Goal: Task Accomplishment & Management: Manage account settings

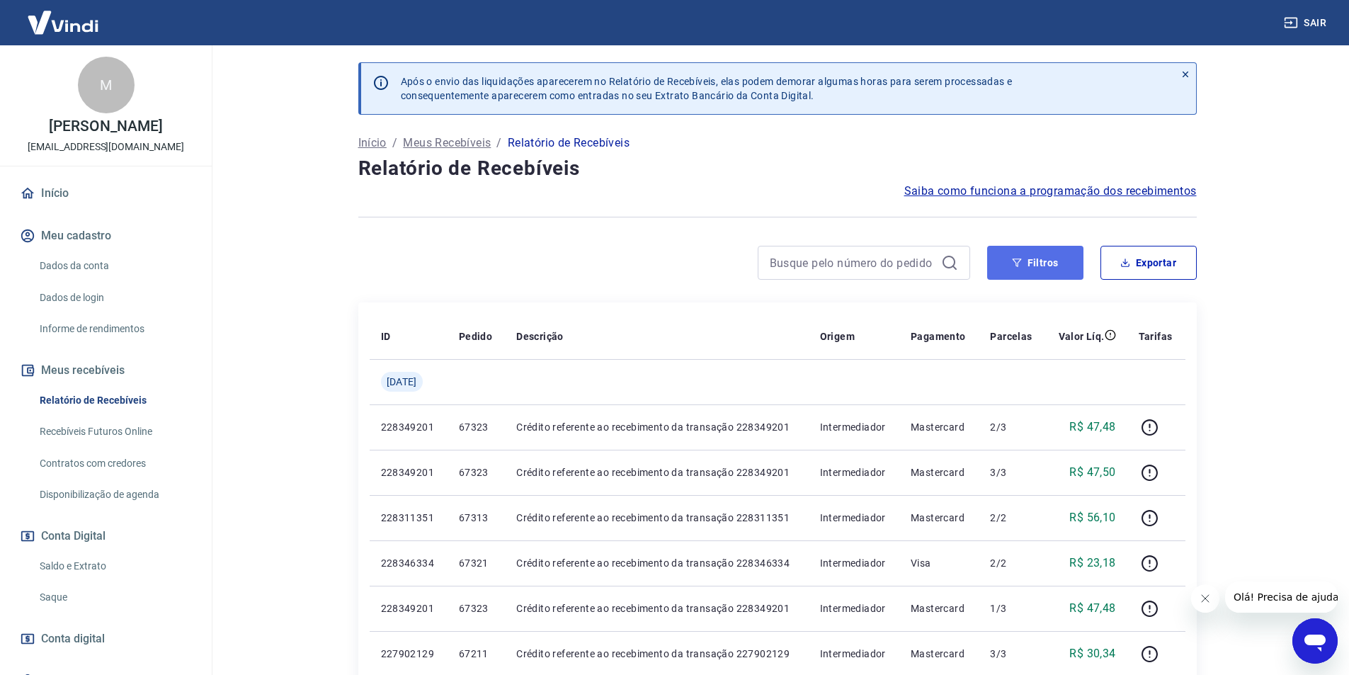
click at [1039, 263] on button "Filtros" at bounding box center [1035, 263] width 96 height 34
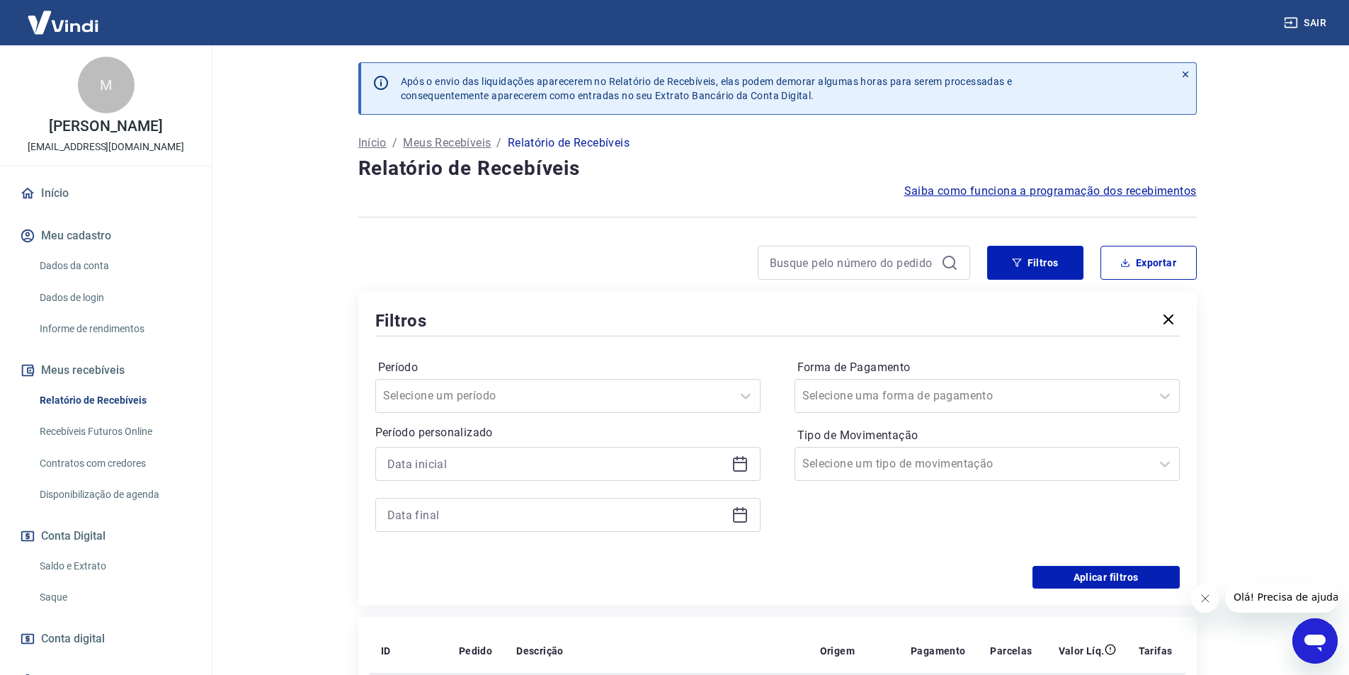
click at [742, 467] on icon at bounding box center [740, 463] width 17 height 17
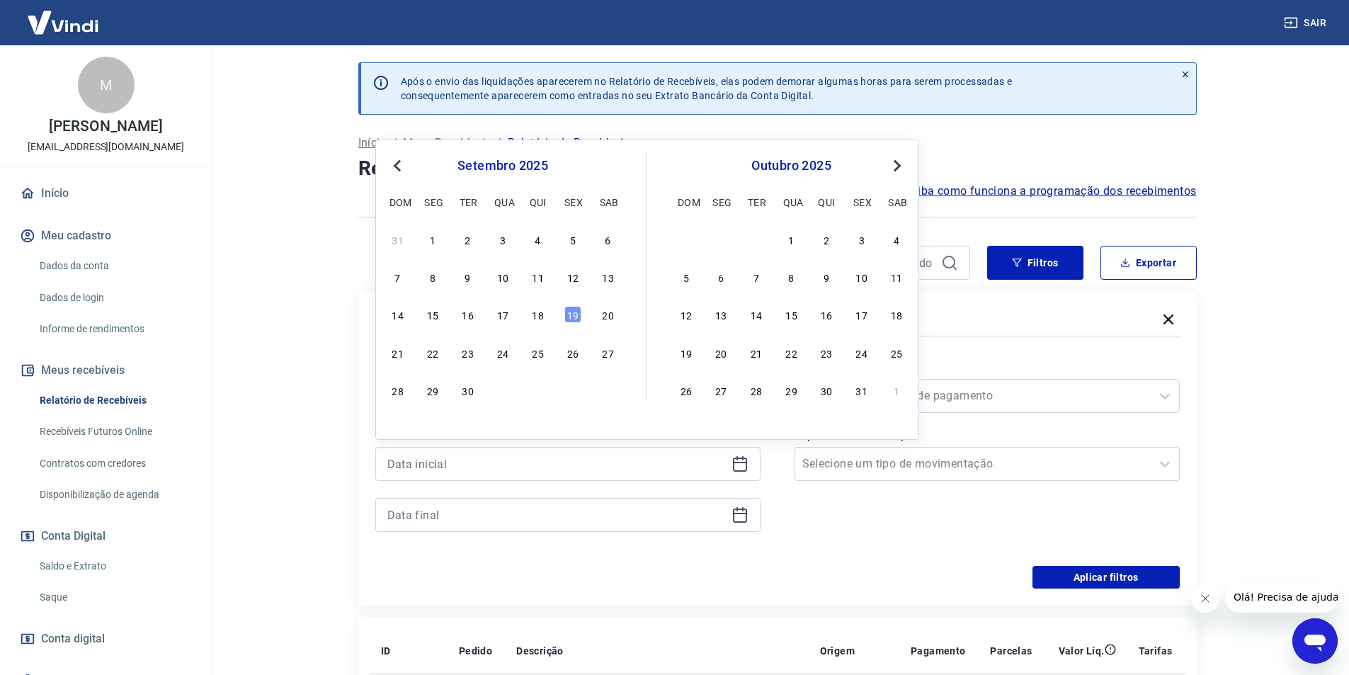
drag, startPoint x: 545, startPoint y: 321, endPoint x: 791, endPoint y: 307, distance: 246.8
click at [545, 321] on div "18" at bounding box center [538, 314] width 17 height 17
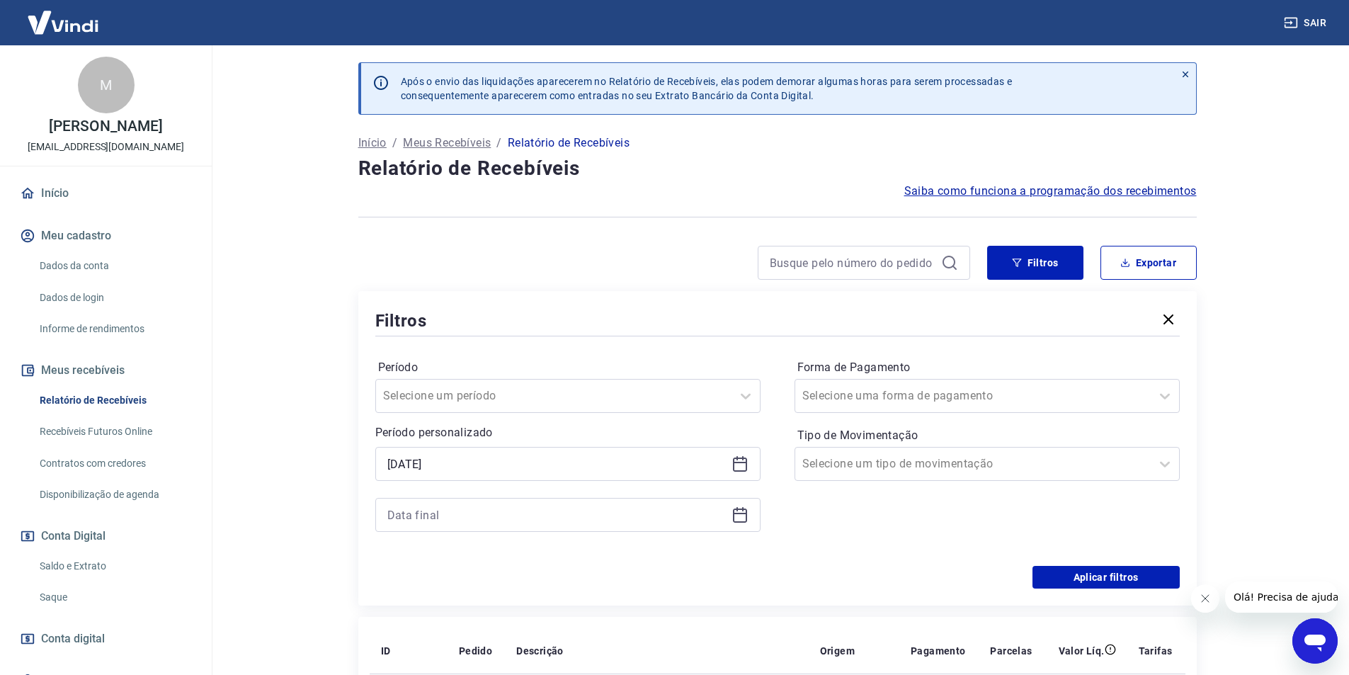
type input "18/09/2025"
click at [744, 516] on icon at bounding box center [740, 514] width 17 height 17
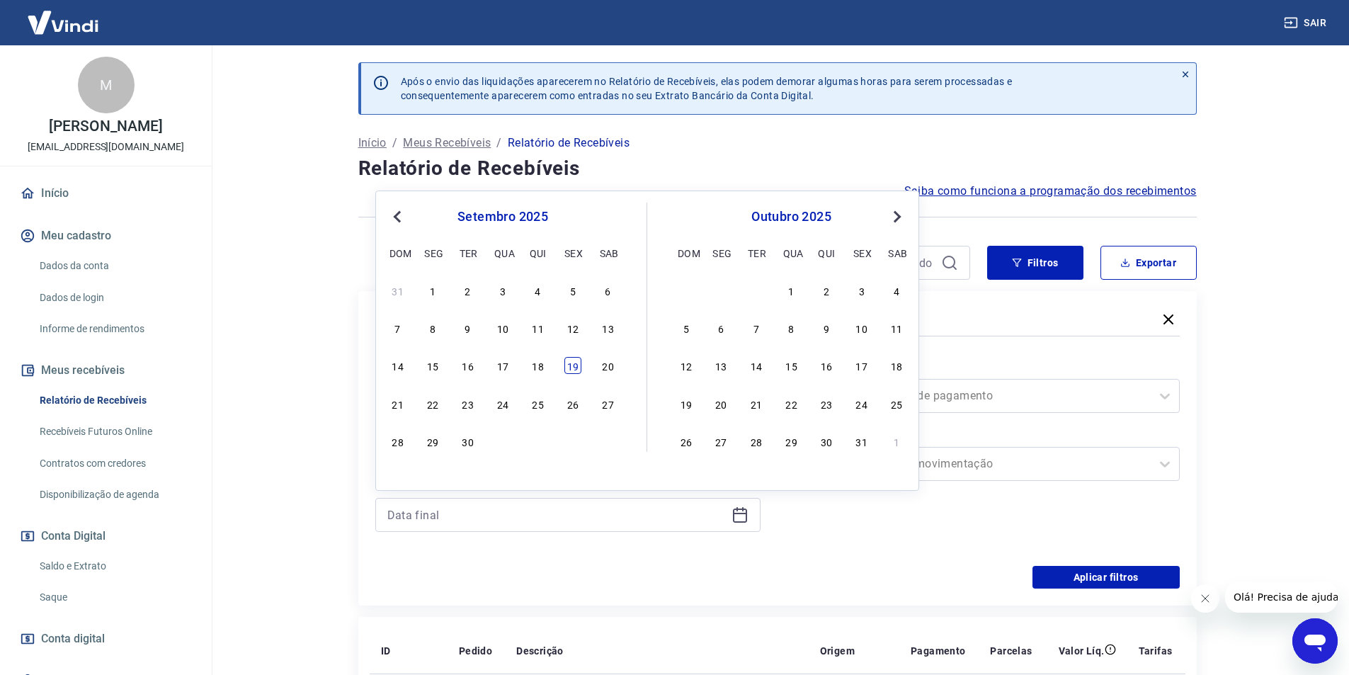
click at [572, 366] on div "19" at bounding box center [572, 365] width 17 height 17
type input "19/09/2025"
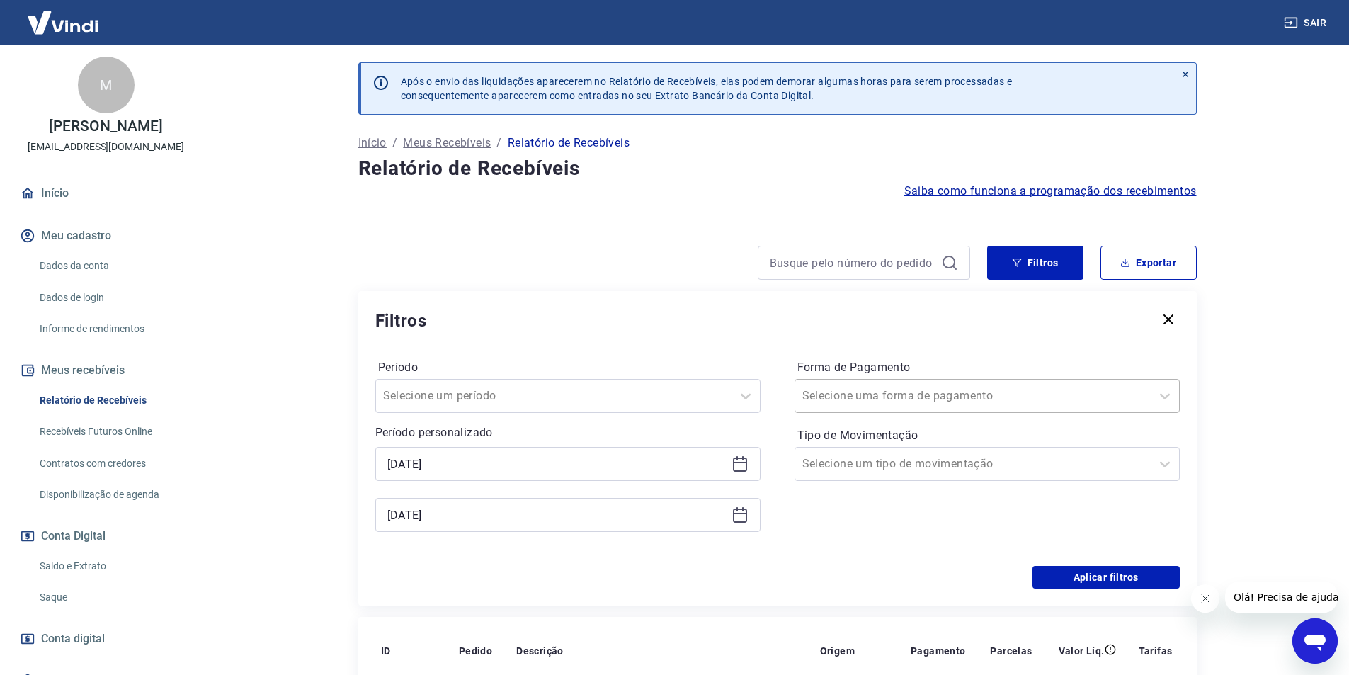
click at [933, 409] on div "Selecione uma forma de pagamento" at bounding box center [987, 396] width 385 height 34
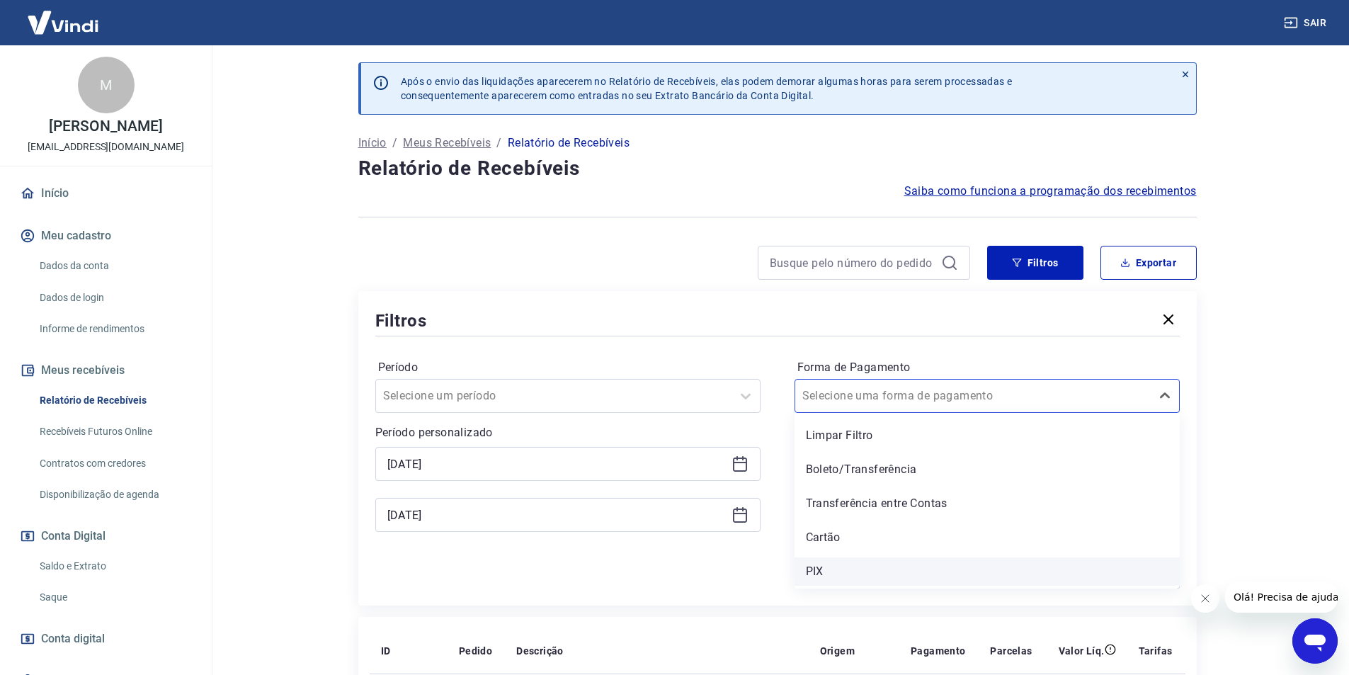
click at [829, 564] on div "PIX" at bounding box center [987, 571] width 385 height 28
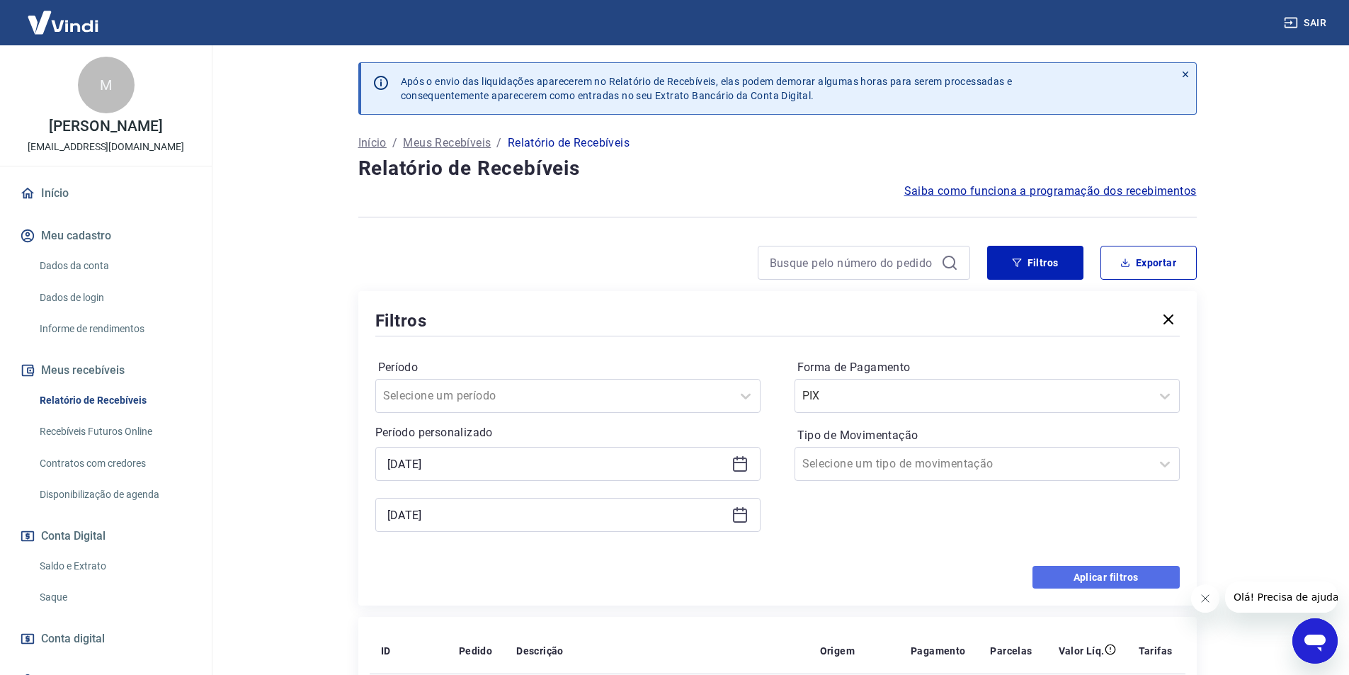
click at [1064, 576] on button "Aplicar filtros" at bounding box center [1106, 577] width 147 height 23
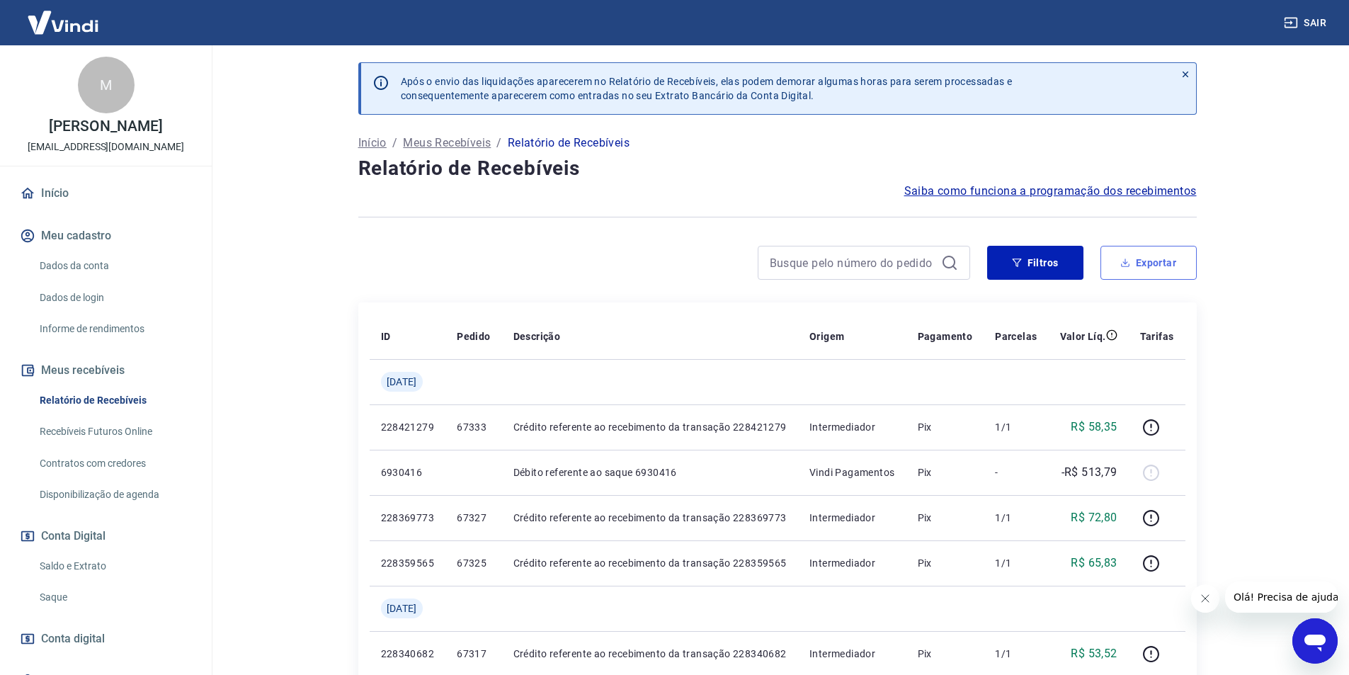
click at [1150, 266] on button "Exportar" at bounding box center [1149, 263] width 96 height 34
type input "18/09/2025"
type input "19/09/2025"
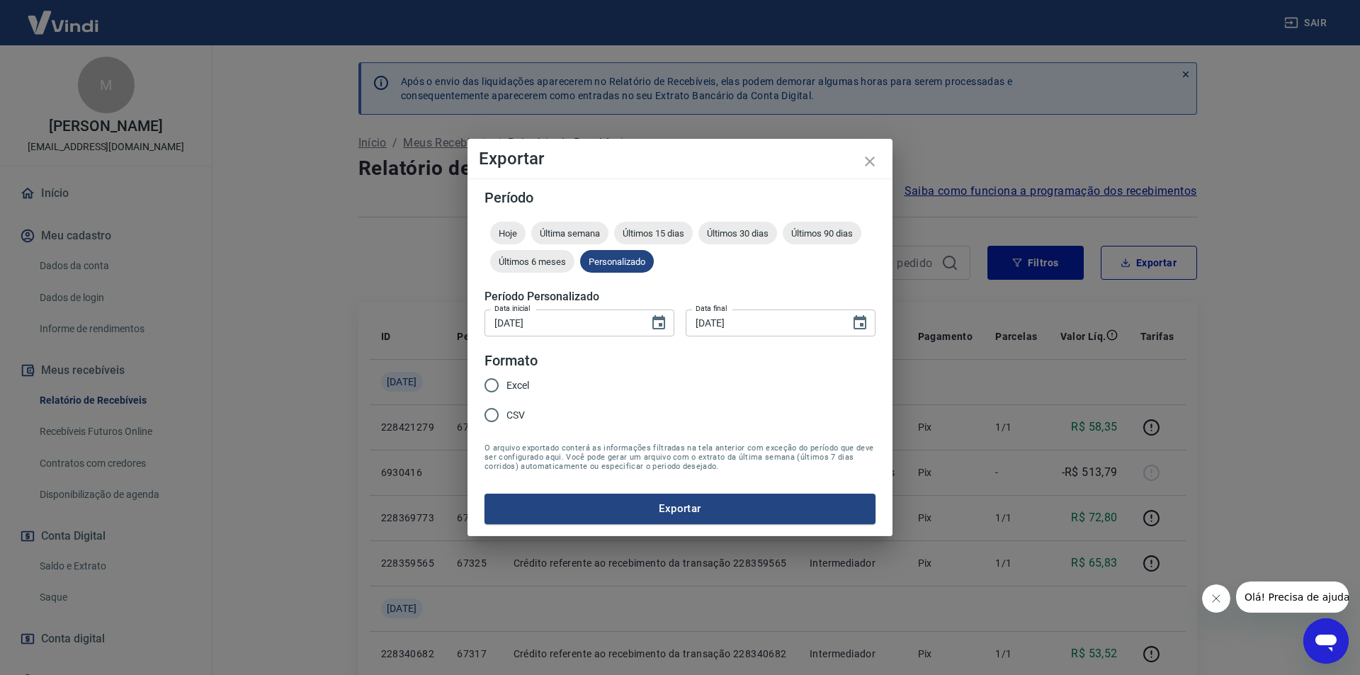
click at [497, 380] on input "Excel" at bounding box center [492, 385] width 30 height 30
radio input "true"
click at [637, 504] on button "Exportar" at bounding box center [679, 509] width 391 height 30
